Goal: Information Seeking & Learning: Learn about a topic

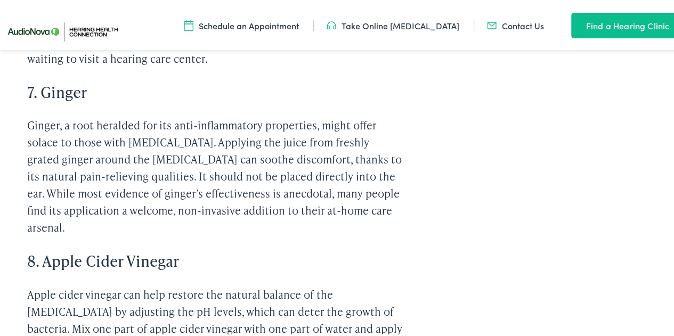
scroll to position [2003, 0]
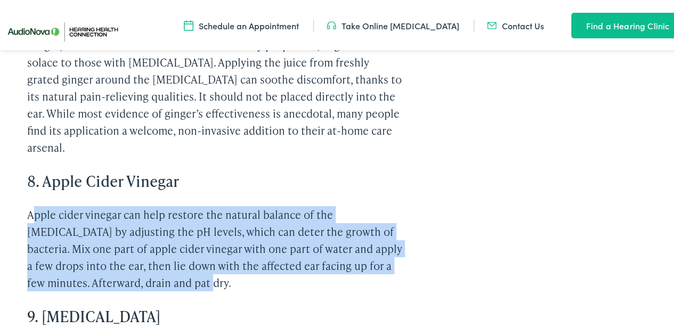
drag, startPoint x: 35, startPoint y: 158, endPoint x: 187, endPoint y: 231, distance: 168.0
click at [187, 231] on p "Apple cider vinegar can help restore the natural balance of the [MEDICAL_DATA] …" at bounding box center [215, 246] width 377 height 85
drag, startPoint x: 27, startPoint y: 158, endPoint x: 390, endPoint y: 219, distance: 368.5
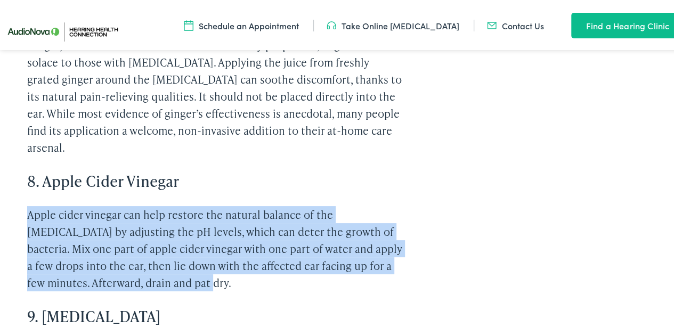
click at [390, 219] on p "Apple cider vinegar can help restore the natural balance of the [MEDICAL_DATA] …" at bounding box center [215, 246] width 377 height 85
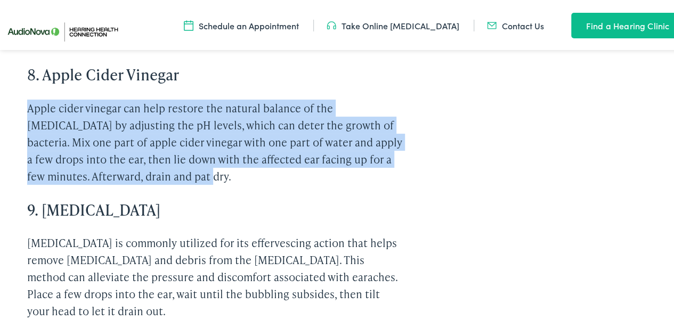
scroll to position [2163, 0]
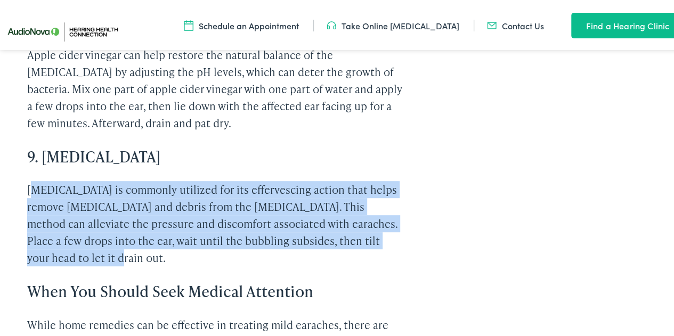
drag, startPoint x: 35, startPoint y: 133, endPoint x: 112, endPoint y: 212, distance: 110.8
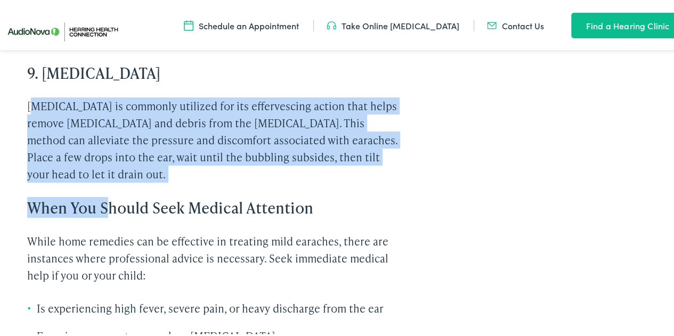
scroll to position [2323, 0]
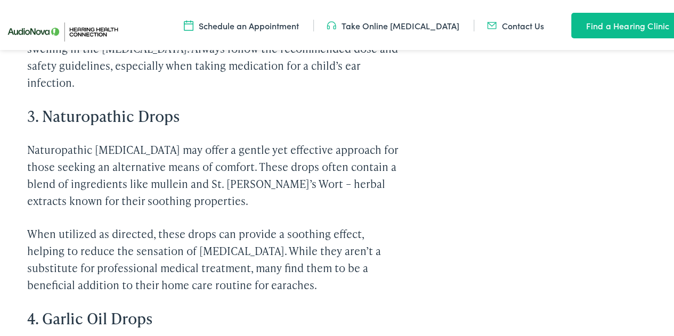
scroll to position [1417, 0]
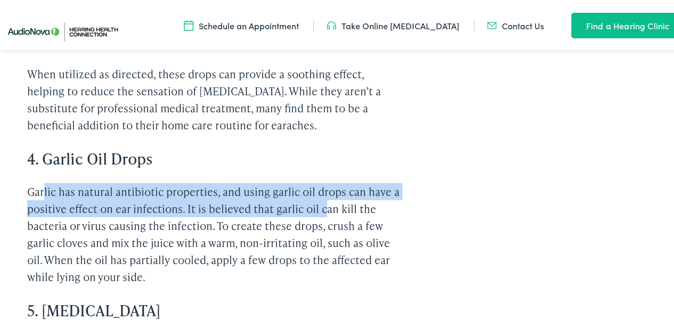
drag, startPoint x: 43, startPoint y: 154, endPoint x: 305, endPoint y: 174, distance: 263.5
click at [322, 181] on p "Garlic has natural antibiotic properties, and using garlic oil drops can have a…" at bounding box center [215, 232] width 377 height 102
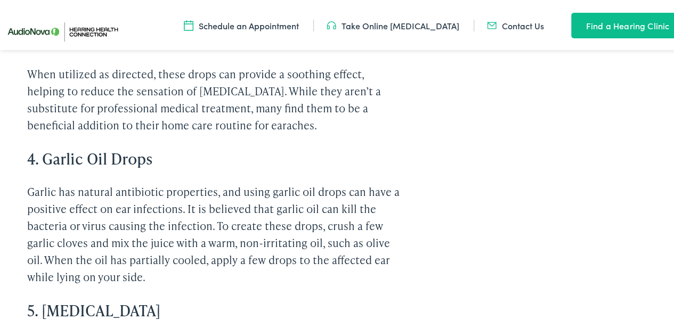
drag, startPoint x: 265, startPoint y: 222, endPoint x: 250, endPoint y: 218, distance: 15.5
click at [264, 221] on p "Garlic has natural antibiotic properties, and using garlic oil drops can have a…" at bounding box center [215, 232] width 377 height 102
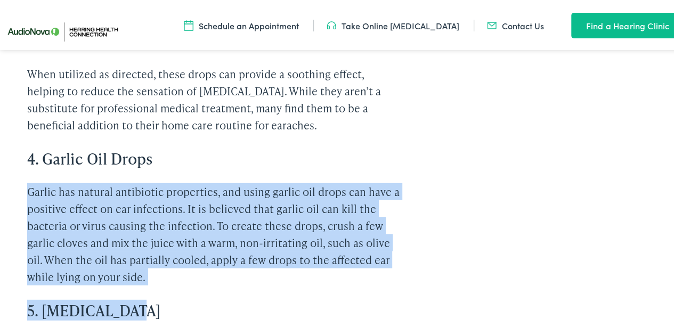
drag, startPoint x: 16, startPoint y: 145, endPoint x: 376, endPoint y: 249, distance: 374.3
click at [376, 249] on div "Home / Blog Best Remedies to Treat an Ear Infection [DATE] – 6.5 minute read Sh…" at bounding box center [341, 173] width 682 height 3002
click at [343, 256] on div "Find Quick Relief – Best Remedies to Treat an Ear Infection Dealing with the di…" at bounding box center [215, 276] width 377 height 2477
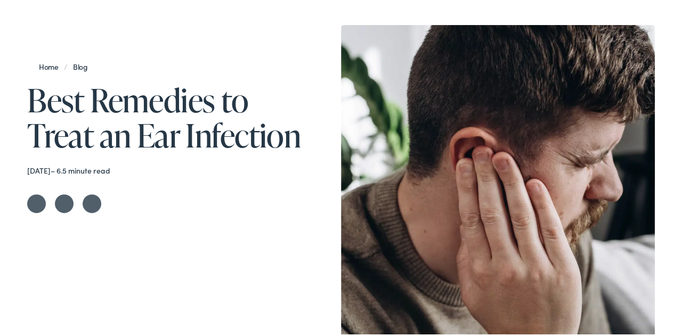
scroll to position [84, 0]
